Goal: Task Accomplishment & Management: Manage account settings

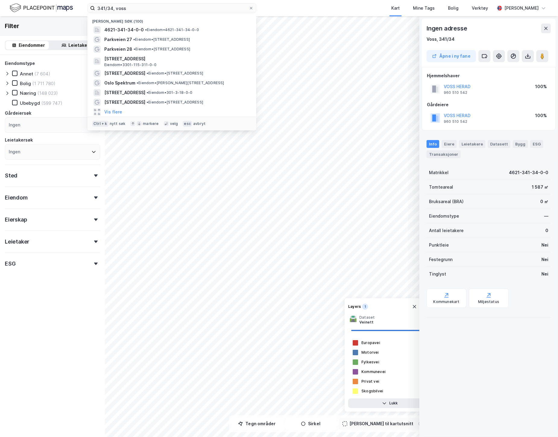
click at [94, 11] on label "341/34, voss" at bounding box center [171, 8] width 169 height 10
click at [146, 4] on input "341/34, voss" at bounding box center [172, 8] width 154 height 9
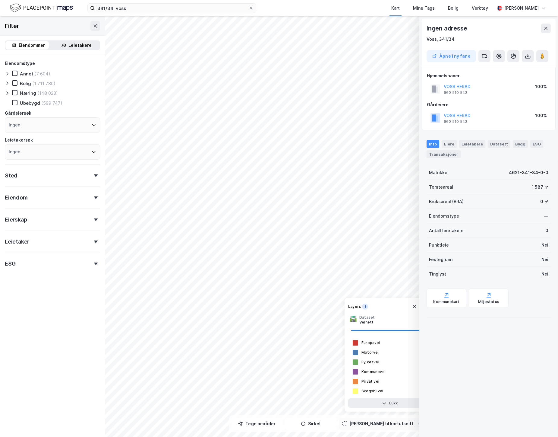
click at [272, 4] on div "341/34, voss Kart Mine Tags Bolig Verktøy [PERSON_NAME]" at bounding box center [279, 8] width 558 height 16
click at [544, 26] on icon at bounding box center [546, 28] width 5 height 5
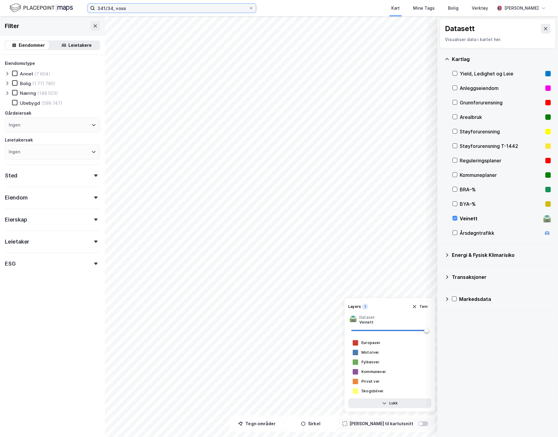
click at [137, 11] on input "341/34, voss" at bounding box center [172, 8] width 154 height 9
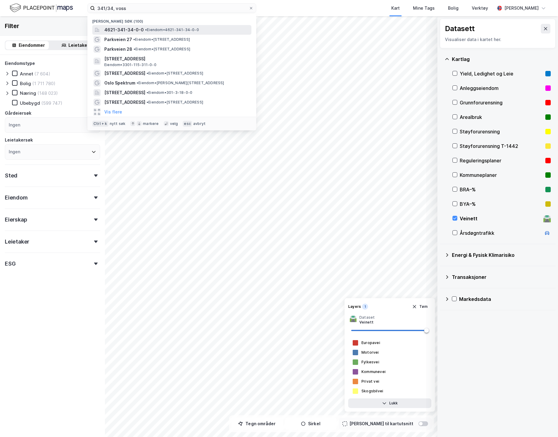
click at [128, 26] on div "4621-341-34-0-0 • Eiendom • 4621-341-34-0-0" at bounding box center [171, 30] width 159 height 10
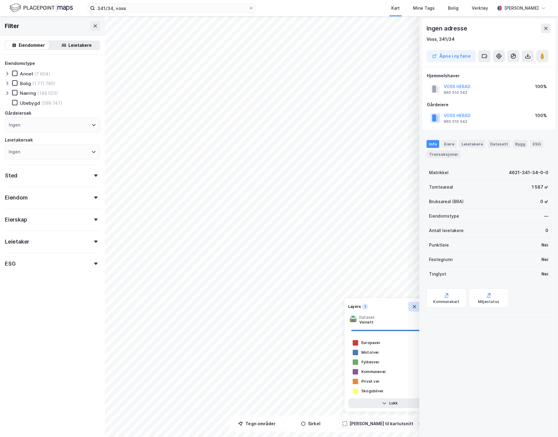
click at [414, 307] on icon "button" at bounding box center [414, 306] width 5 height 5
click at [544, 29] on icon at bounding box center [546, 28] width 5 height 5
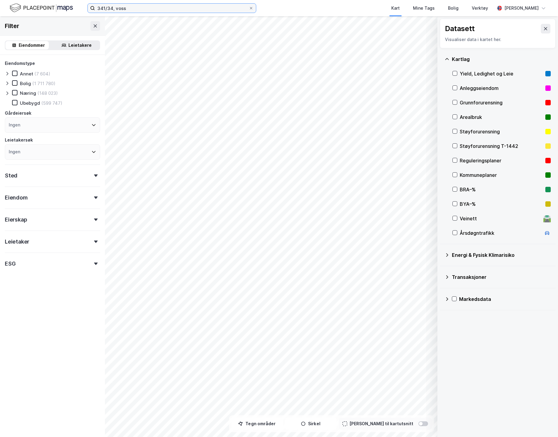
click at [130, 7] on input "341/34, voss" at bounding box center [172, 8] width 154 height 9
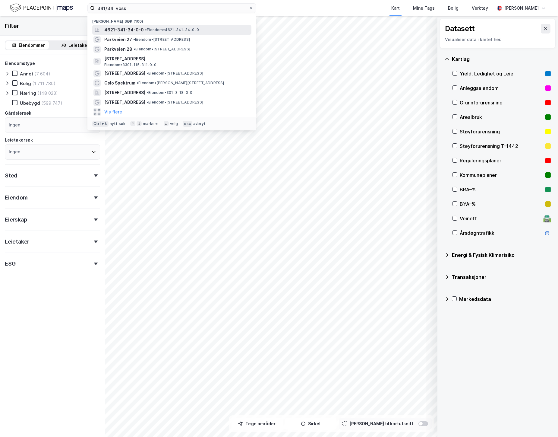
click at [116, 27] on span "4621-341-34-0-0" at bounding box center [123, 29] width 39 height 7
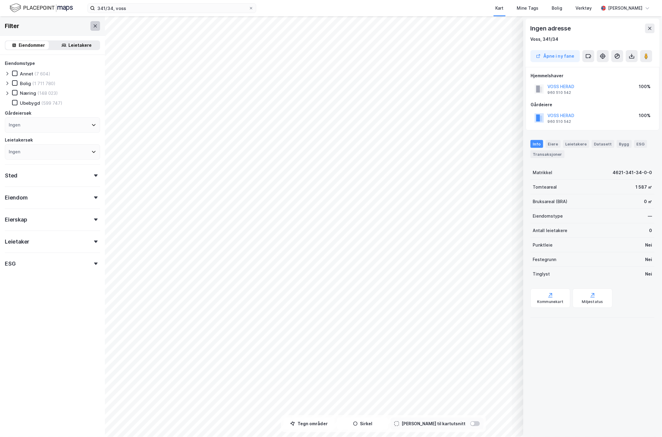
click at [93, 26] on icon at bounding box center [95, 26] width 5 height 5
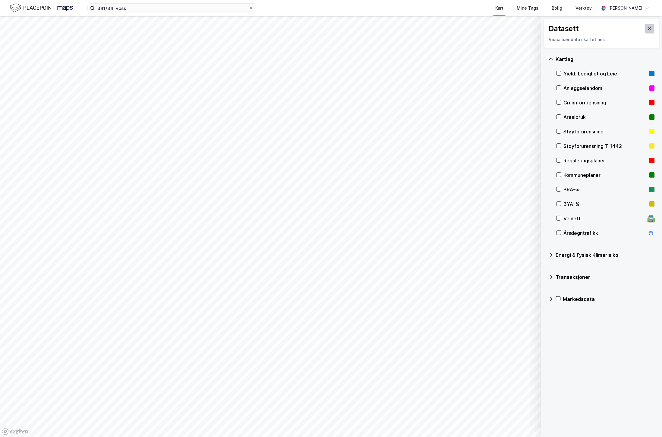
click at [558, 27] on icon at bounding box center [649, 28] width 5 height 5
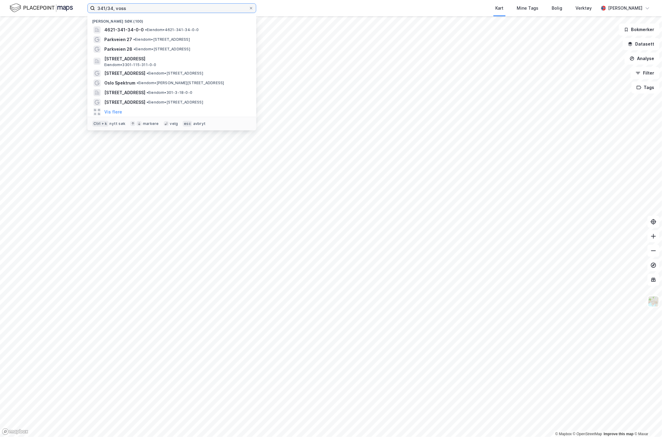
click at [140, 12] on input "341/34, voss" at bounding box center [172, 8] width 154 height 9
click at [121, 27] on span "4621-341-34-0-0" at bounding box center [123, 29] width 39 height 7
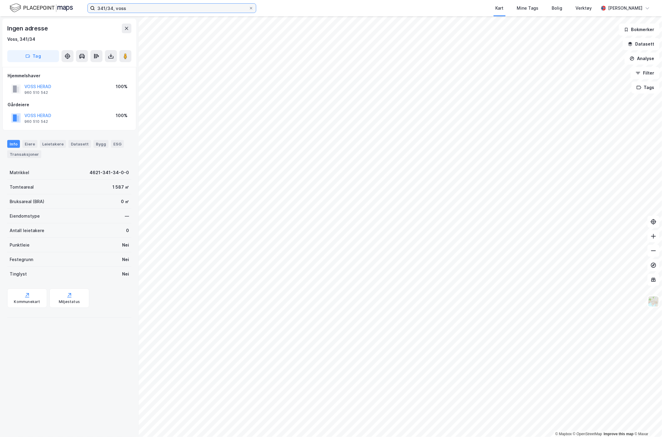
click at [154, 7] on input "341/34, voss" at bounding box center [172, 8] width 154 height 9
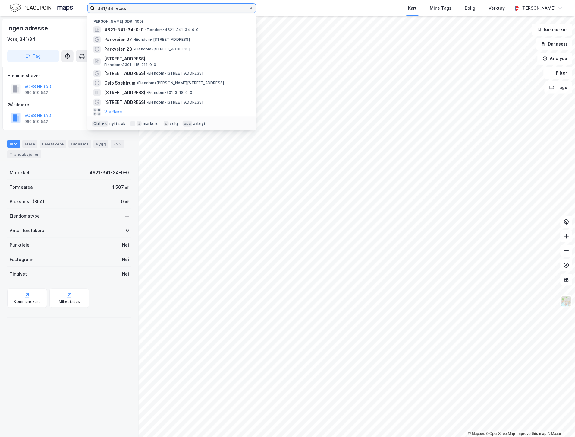
drag, startPoint x: 136, startPoint y: 8, endPoint x: 75, endPoint y: 10, distance: 61.2
click at [75, 10] on div "341/34, [PERSON_NAME] søk [PHONE_NUMBER] • Eiendom • 4621-341-34-0-0 Parkveien …" at bounding box center [287, 8] width 575 height 16
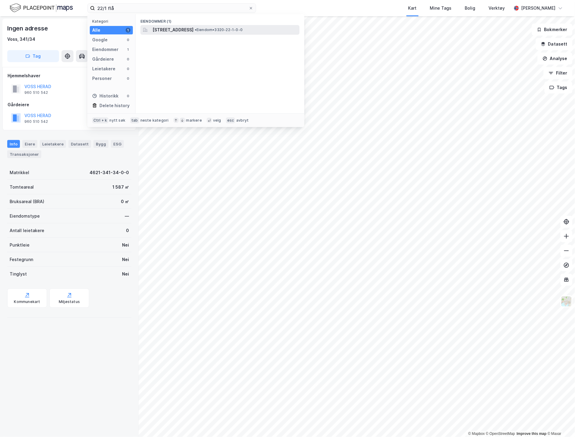
click at [181, 27] on span "[STREET_ADDRESS]" at bounding box center [173, 29] width 41 height 7
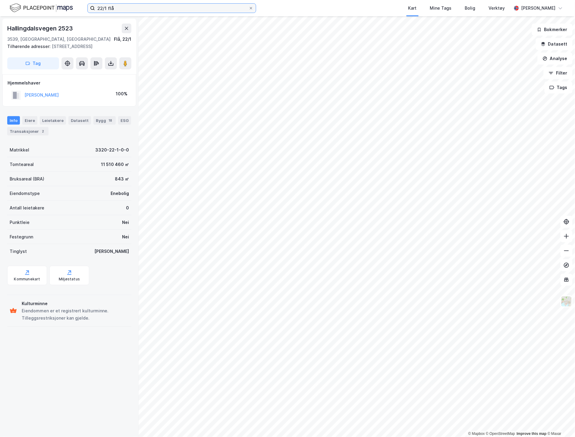
click at [105, 9] on input "22/1 flå" at bounding box center [172, 8] width 154 height 9
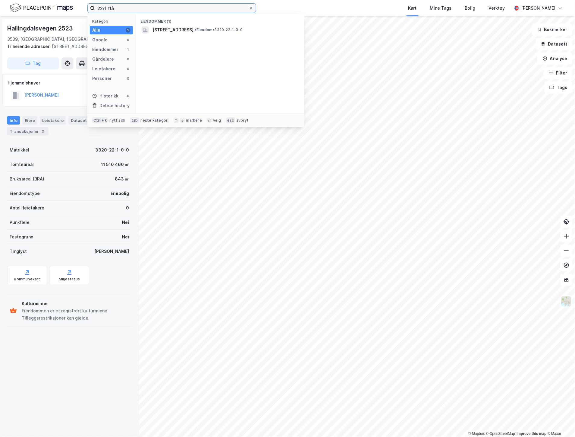
click at [109, 5] on input "22/1 flå" at bounding box center [172, 8] width 154 height 9
type input "22/7 flå"
click at [175, 32] on span "3320-22-7-0-0" at bounding box center [170, 29] width 34 height 7
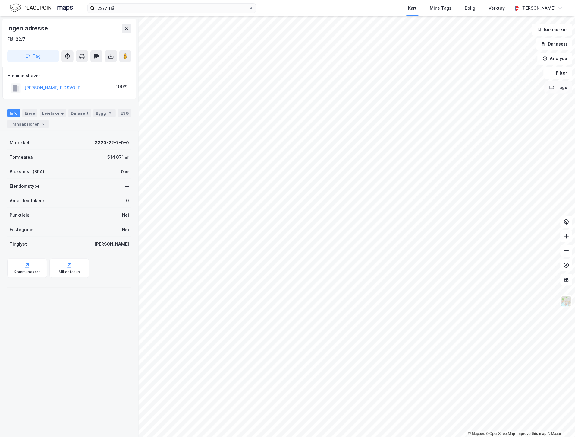
click at [558, 86] on button "Tags" at bounding box center [559, 87] width 28 height 12
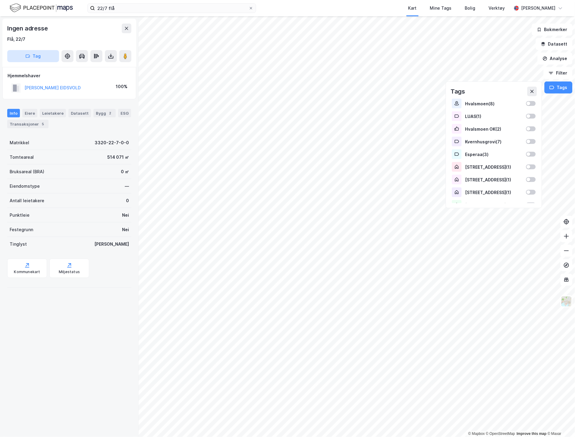
click at [37, 51] on button "Tag" at bounding box center [33, 56] width 52 height 12
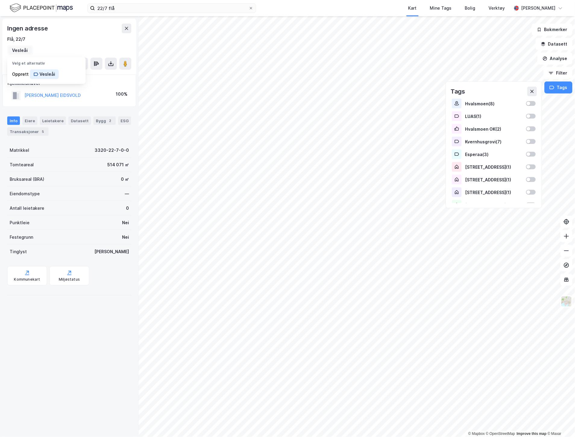
type input "Vesleåi"
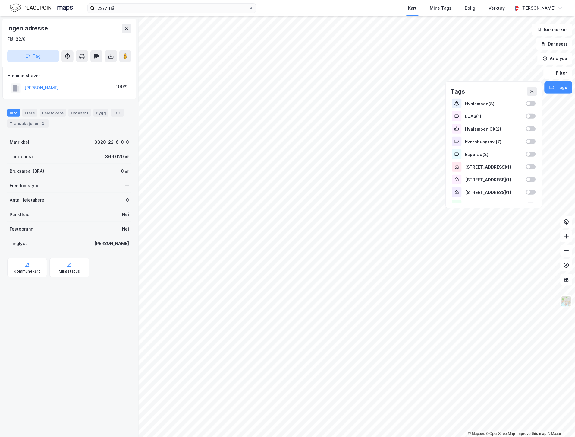
click at [47, 53] on button "Tag" at bounding box center [33, 56] width 52 height 12
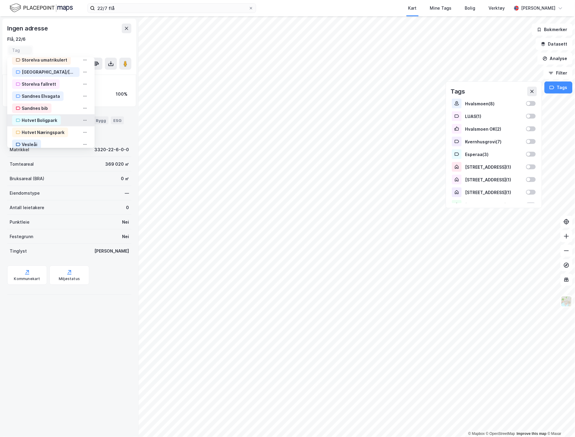
scroll to position [218, 0]
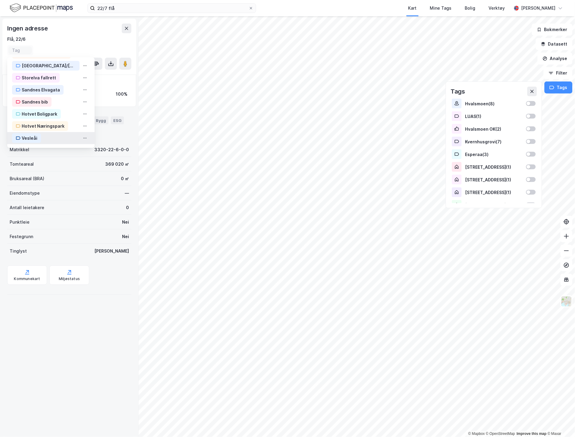
click at [27, 134] on div "Vesleåi" at bounding box center [30, 137] width 16 height 7
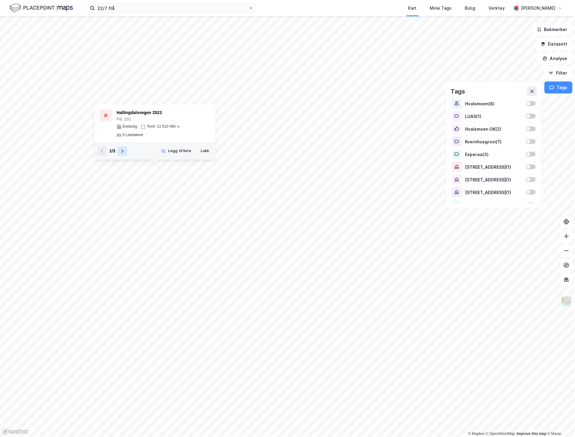
click at [124, 150] on icon at bounding box center [122, 151] width 5 height 5
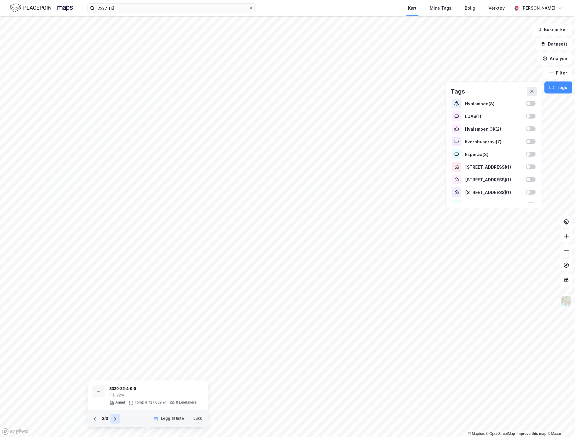
click at [116, 415] on button at bounding box center [115, 419] width 10 height 10
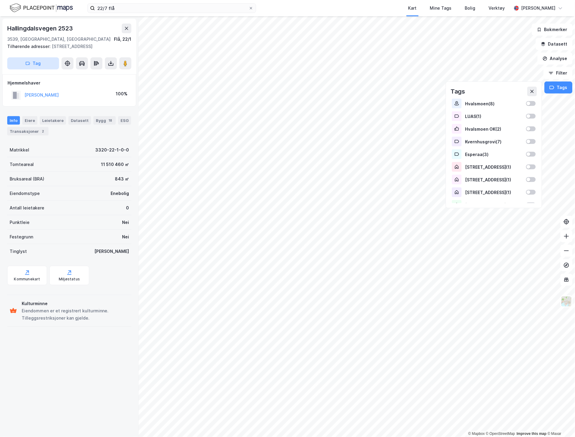
click at [39, 69] on button "Tag" at bounding box center [33, 63] width 52 height 12
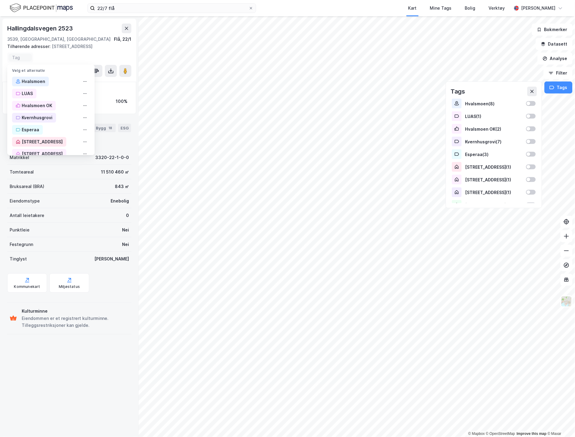
scroll to position [218, 0]
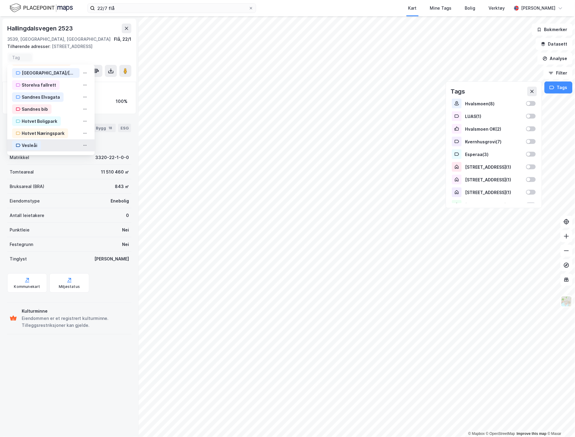
click at [28, 149] on div "Vesleåi" at bounding box center [30, 145] width 16 height 7
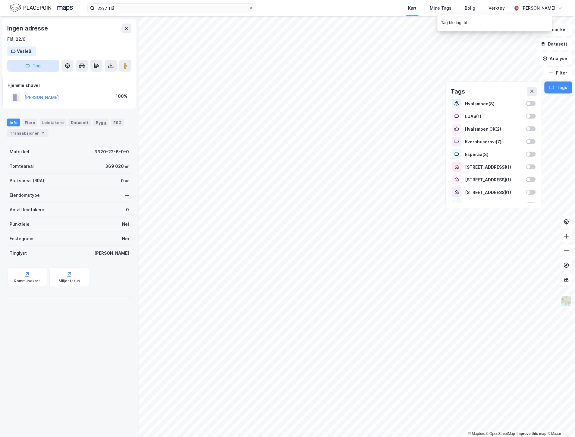
click at [43, 68] on button "Tag" at bounding box center [33, 66] width 52 height 12
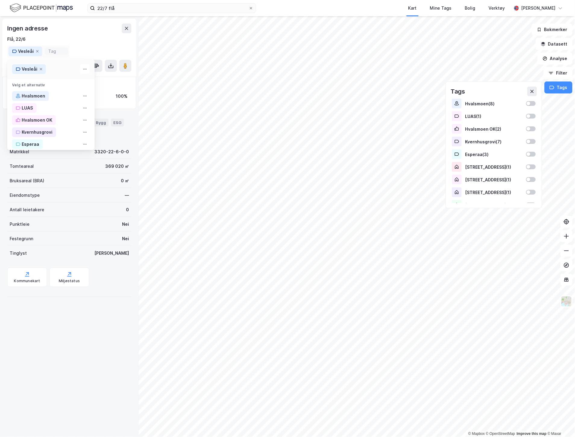
click at [70, 36] on div "Flå, 22/6" at bounding box center [69, 39] width 124 height 7
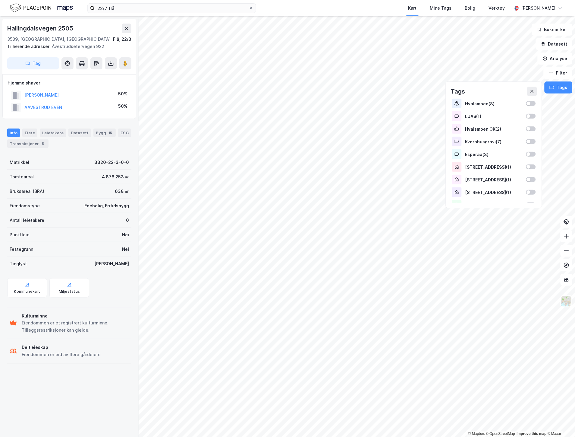
click at [42, 64] on button "Tag" at bounding box center [33, 63] width 52 height 12
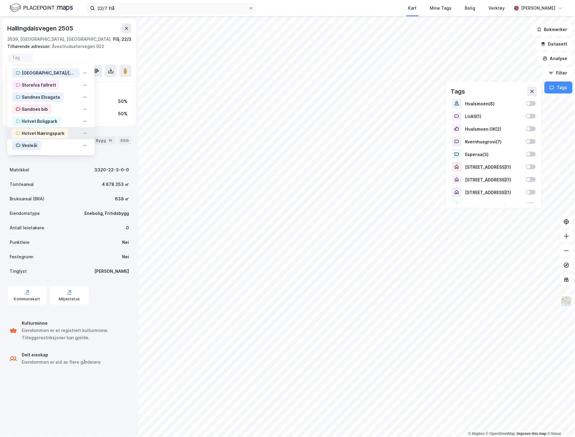
scroll to position [218, 0]
click at [33, 142] on div "Vesleåi" at bounding box center [30, 145] width 16 height 7
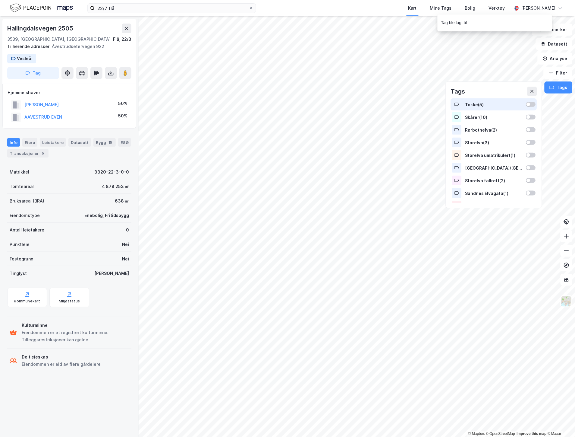
scroll to position [197, 0]
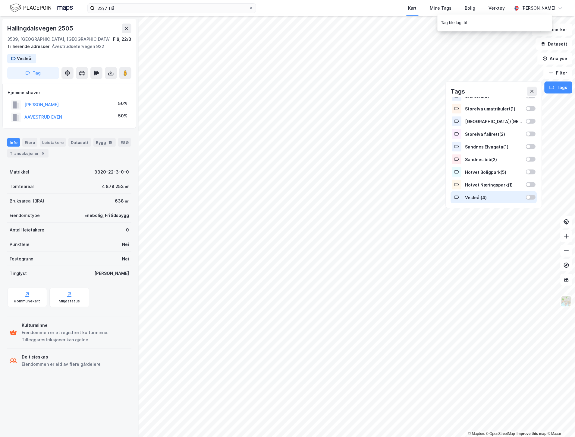
click at [528, 196] on div at bounding box center [531, 197] width 10 height 5
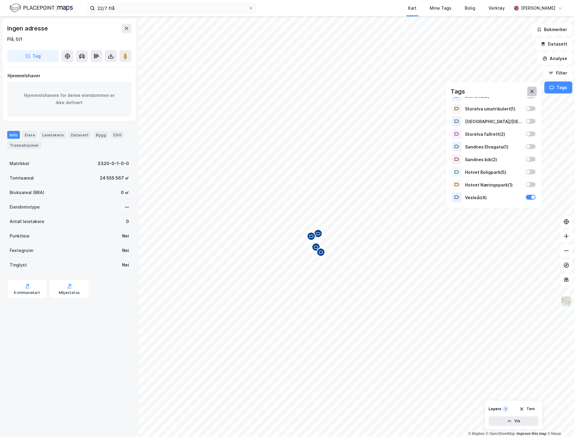
click at [532, 91] on button at bounding box center [533, 92] width 10 height 10
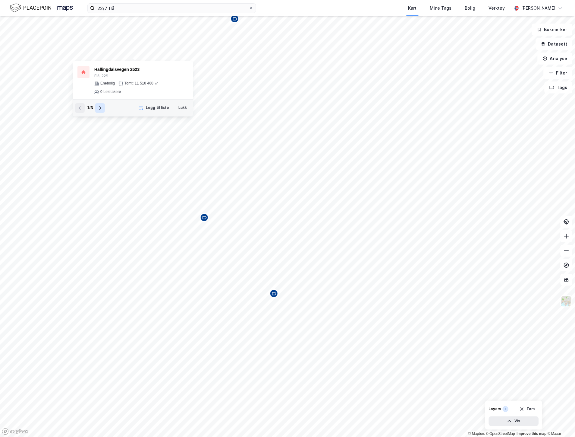
click at [98, 106] on icon at bounding box center [100, 108] width 5 height 5
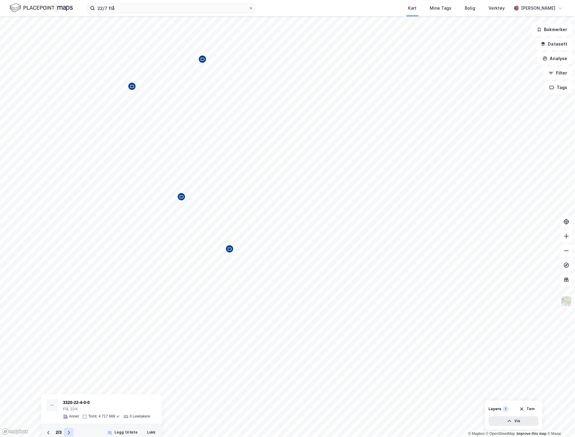
click at [71, 432] on icon at bounding box center [68, 432] width 5 height 5
click at [77, 400] on div "3320-22-13-0-0" at bounding box center [106, 402] width 87 height 7
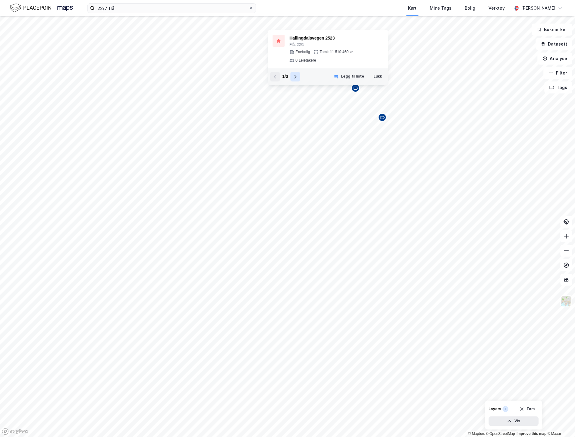
click at [297, 74] on icon at bounding box center [295, 76] width 5 height 5
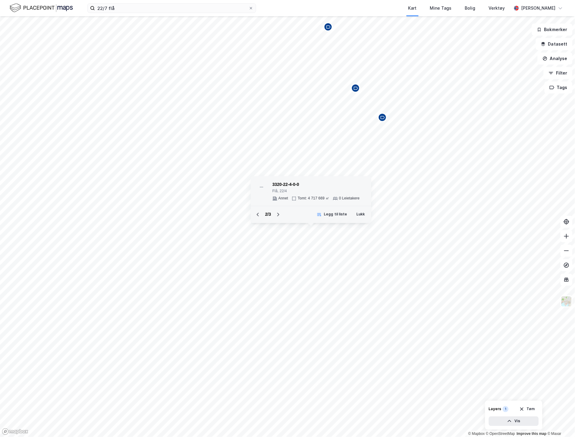
click at [286, 182] on div "3320-22-4-0-0" at bounding box center [316, 184] width 87 height 7
